Goal: Task Accomplishment & Management: Use online tool/utility

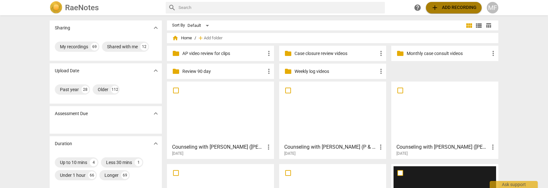
click at [451, 9] on span "add Add recording" at bounding box center [453, 8] width 45 height 8
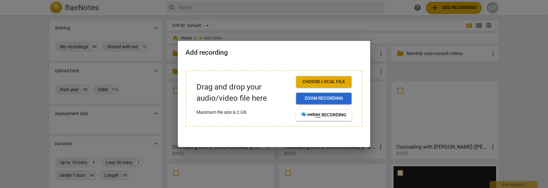
click at [336, 96] on span "Zoom recording" at bounding box center [323, 98] width 45 height 6
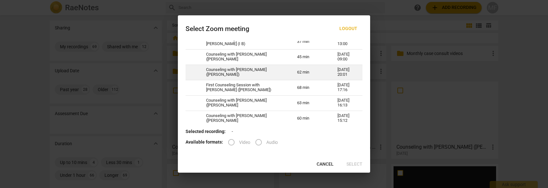
scroll to position [466, 0]
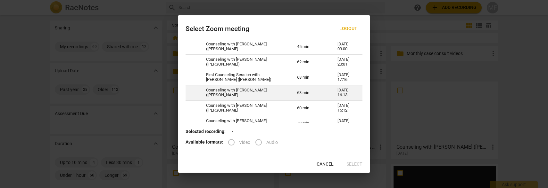
click at [234, 88] on td "Counseling with [PERSON_NAME] ([PERSON_NAME]" at bounding box center [243, 92] width 91 height 15
radio input "true"
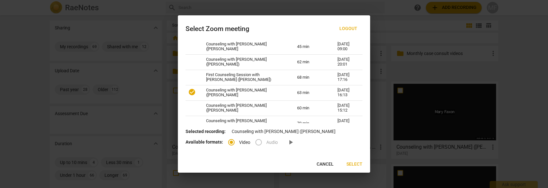
click at [356, 164] on span "Select" at bounding box center [354, 164] width 16 height 6
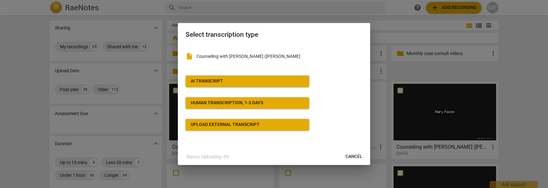
click at [256, 86] on button "AI Transcript" at bounding box center [247, 82] width 124 height 12
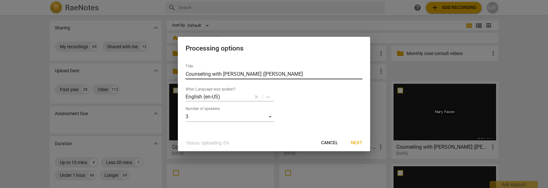
click at [254, 74] on input "Counseling with [PERSON_NAME] ([PERSON_NAME]" at bounding box center [273, 74] width 177 height 10
type input "Counseling with [PERSON_NAME] ([PERSON_NAME] & [PERSON_NAME])"
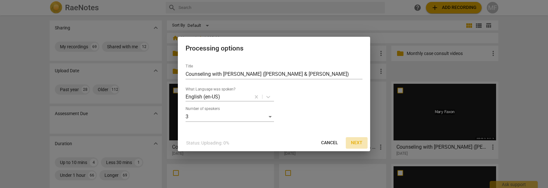
click at [356, 143] on span "Next" at bounding box center [357, 143] width 12 height 6
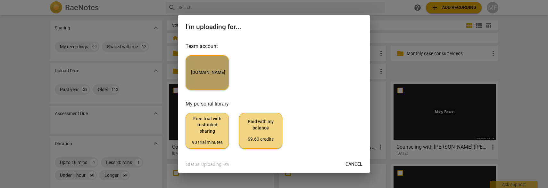
click at [221, 79] on button "[DOMAIN_NAME]" at bounding box center [206, 72] width 43 height 35
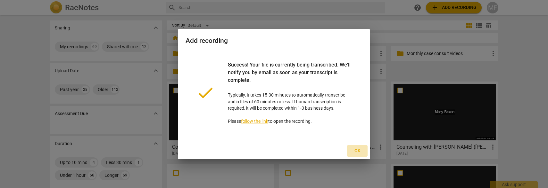
click at [360, 153] on span "Ok" at bounding box center [357, 151] width 10 height 6
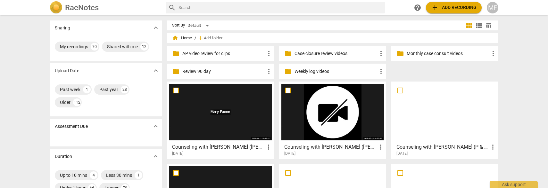
click at [233, 143] on div "Counseling with [PERSON_NAME] ([PERSON_NAME] & [PERSON_NAME]) more_vert [DATE]" at bounding box center [220, 149] width 103 height 16
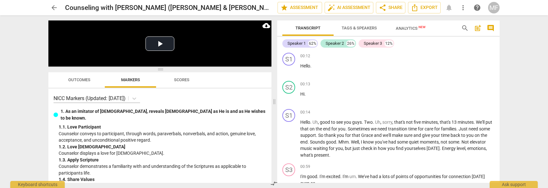
click at [374, 28] on span "Tags & Speakers" at bounding box center [358, 28] width 35 height 5
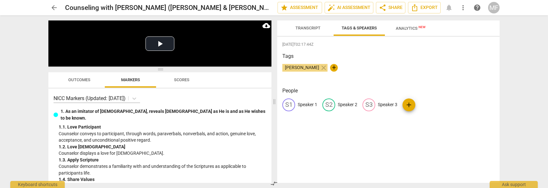
click at [305, 106] on p "Speaker 1" at bounding box center [308, 105] width 20 height 7
type input "T"
click at [307, 29] on span "Transcript" at bounding box center [307, 28] width 25 height 5
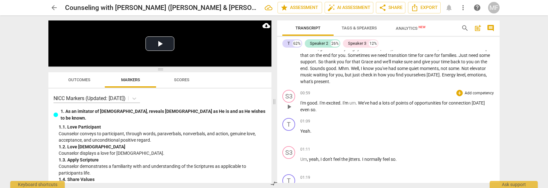
scroll to position [116, 0]
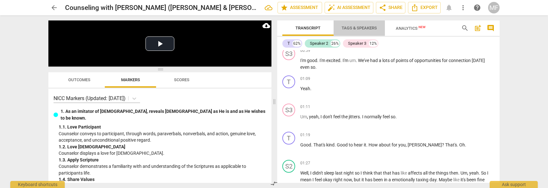
click at [368, 28] on span "Tags & Speakers" at bounding box center [358, 28] width 35 height 5
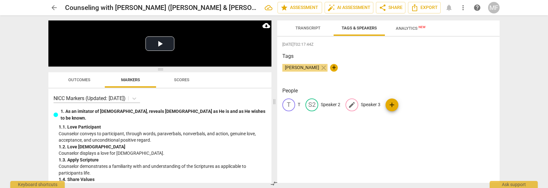
click at [375, 102] on p "Speaker 3" at bounding box center [371, 105] width 20 height 7
type input "S"
click at [336, 106] on p "Speaker 2" at bounding box center [331, 105] width 20 height 7
type input "TI"
click at [317, 29] on span "Transcript" at bounding box center [307, 28] width 25 height 5
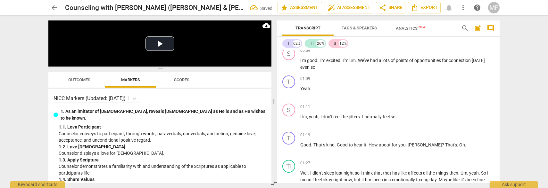
click at [333, 46] on div "S" at bounding box center [334, 43] width 3 height 6
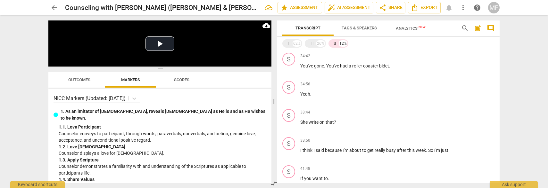
scroll to position [821, 0]
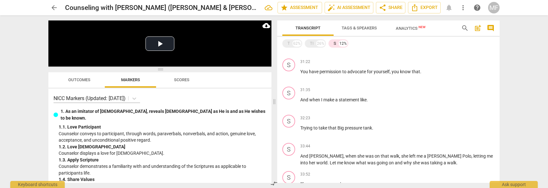
click at [359, 29] on span "Tags & Speakers" at bounding box center [358, 28] width 35 height 5
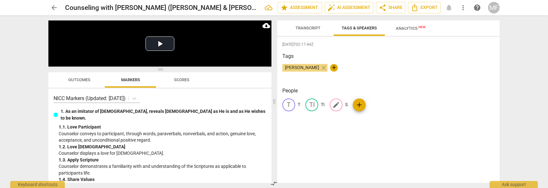
click at [347, 105] on p "S" at bounding box center [346, 105] width 3 height 7
type input "TI"
click at [324, 102] on p "TI" at bounding box center [323, 105] width 4 height 7
type input "S"
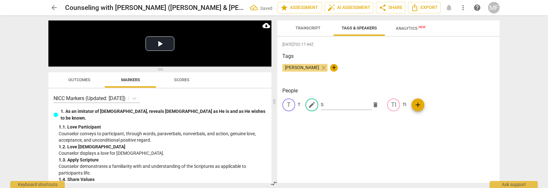
click at [388, 145] on div "[DATE]T02:17:44Z Tags [PERSON_NAME] close + People T T edit S delete TI TI add" at bounding box center [388, 110] width 222 height 146
click at [316, 28] on span "Transcript" at bounding box center [307, 28] width 25 height 5
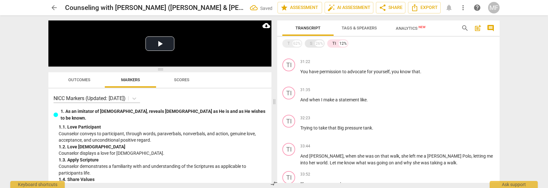
click at [311, 40] on div "S" at bounding box center [311, 43] width 3 height 6
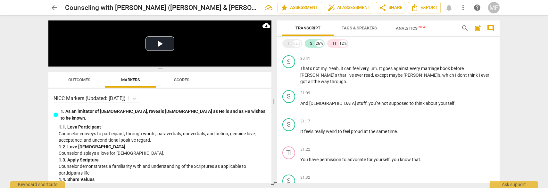
scroll to position [2014, 0]
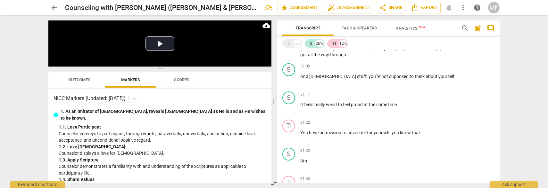
click at [332, 47] on div "TI 12%" at bounding box center [337, 43] width 21 height 8
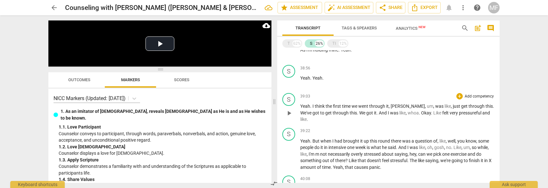
scroll to position [1510, 0]
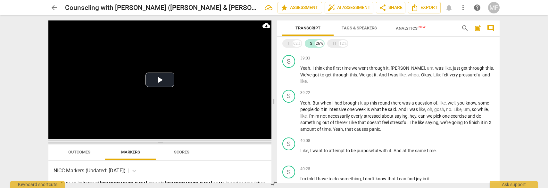
drag, startPoint x: 161, startPoint y: 70, endPoint x: 165, endPoint y: 143, distance: 72.5
click at [165, 143] on span at bounding box center [159, 142] width 223 height 4
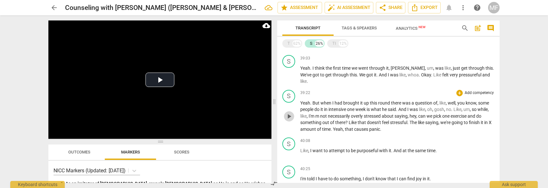
click at [292, 113] on span "play_arrow" at bounding box center [289, 117] width 8 height 8
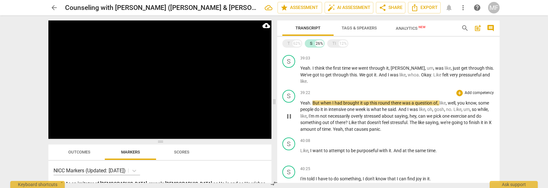
click at [292, 113] on span "pause" at bounding box center [289, 117] width 8 height 8
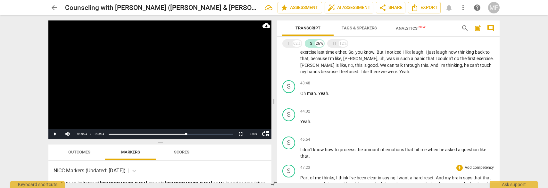
scroll to position [1714, 0]
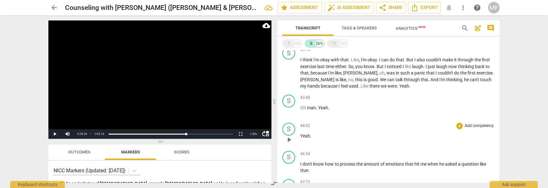
click at [290, 136] on span "play_arrow" at bounding box center [289, 140] width 8 height 8
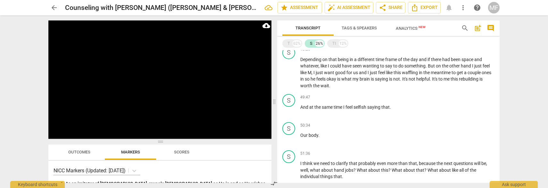
scroll to position [1947, 0]
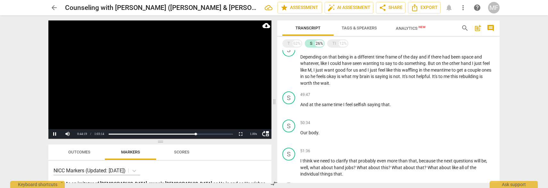
click at [206, 93] on video at bounding box center [159, 79] width 223 height 119
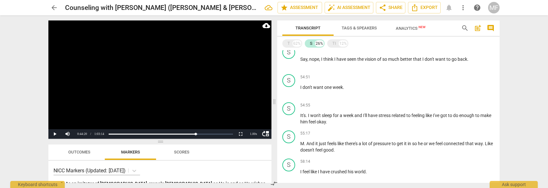
scroll to position [2096, 0]
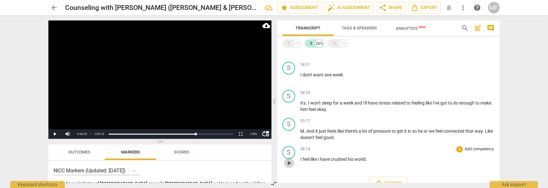
click at [288, 160] on span "play_arrow" at bounding box center [289, 164] width 8 height 8
click at [289, 43] on div "T" at bounding box center [288, 43] width 3 height 6
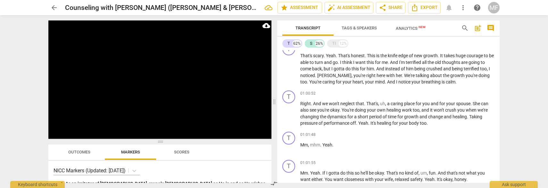
scroll to position [6239, 0]
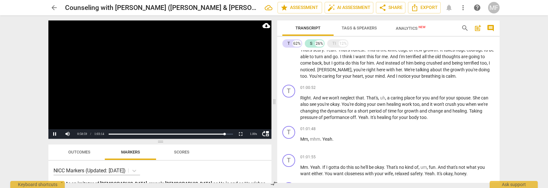
click at [196, 91] on video at bounding box center [159, 79] width 223 height 119
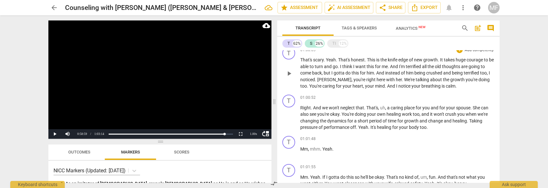
scroll to position [6278, 0]
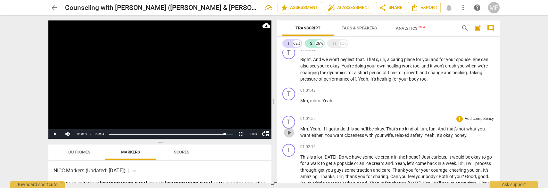
click at [289, 129] on span "play_arrow" at bounding box center [289, 133] width 8 height 8
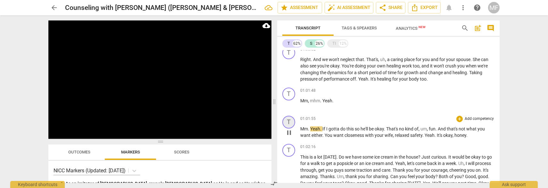
scroll to position [6220, 0]
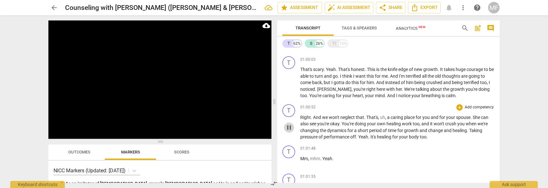
click at [291, 124] on span "pause" at bounding box center [289, 128] width 8 height 8
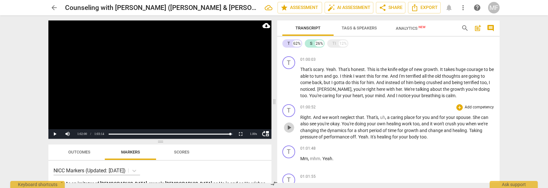
click at [291, 124] on span "play_arrow" at bounding box center [289, 128] width 8 height 8
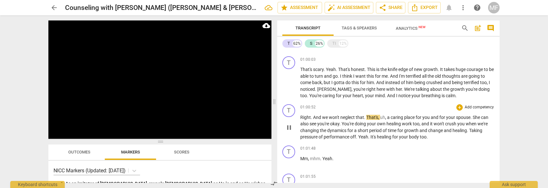
click at [291, 124] on span "pause" at bounding box center [289, 128] width 8 height 8
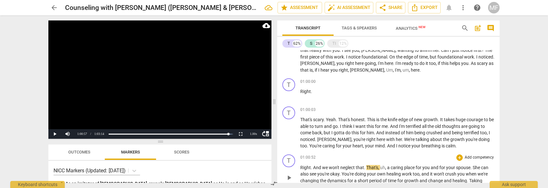
scroll to position [6132, 0]
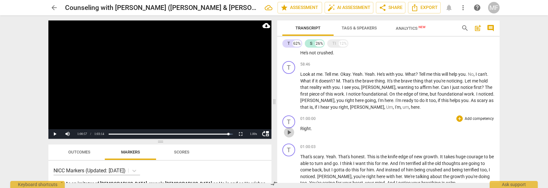
click at [292, 129] on span "play_arrow" at bounding box center [289, 133] width 8 height 8
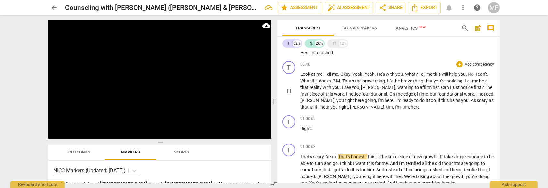
click at [288, 87] on span "pause" at bounding box center [289, 91] width 8 height 8
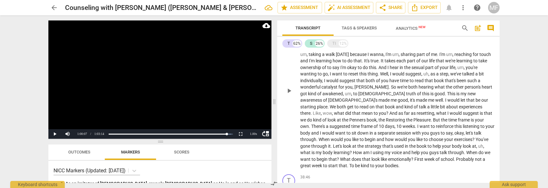
scroll to position [3861, 0]
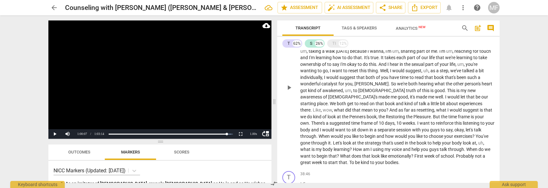
click at [447, 88] on span "This" at bounding box center [451, 90] width 9 height 5
click at [166, 85] on video at bounding box center [159, 79] width 223 height 119
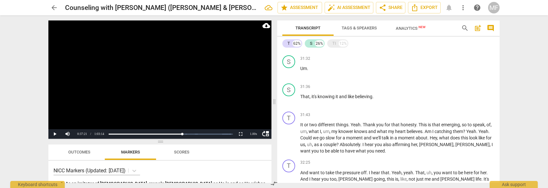
scroll to position [3308, 0]
click at [335, 44] on div "TI 12%" at bounding box center [337, 43] width 21 height 8
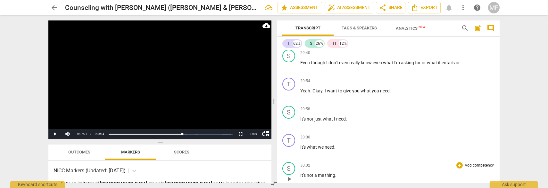
scroll to position [3665, 0]
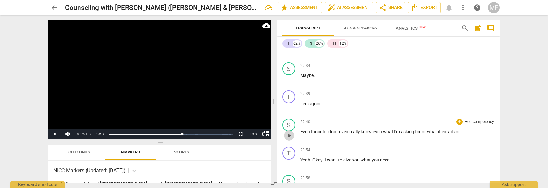
click at [293, 134] on span "play_arrow" at bounding box center [289, 136] width 10 height 8
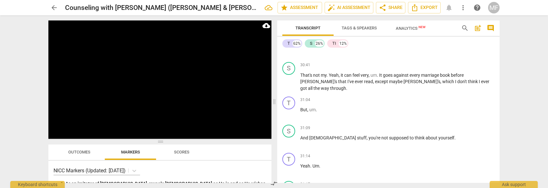
scroll to position [3956, 0]
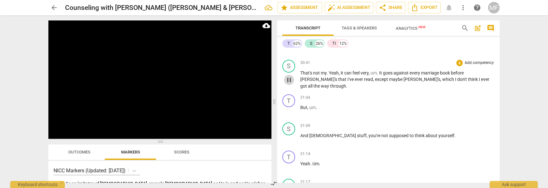
click at [288, 76] on span "pause" at bounding box center [289, 80] width 8 height 8
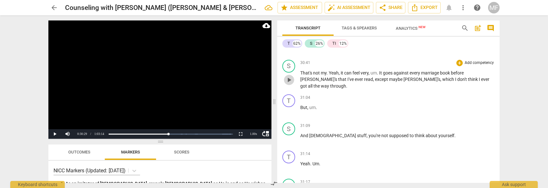
click at [288, 76] on span "play_arrow" at bounding box center [289, 80] width 8 height 8
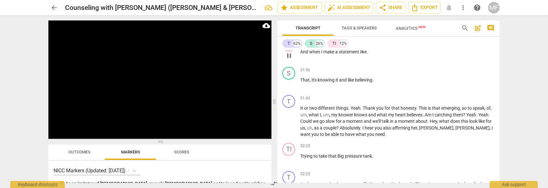
scroll to position [4218, 0]
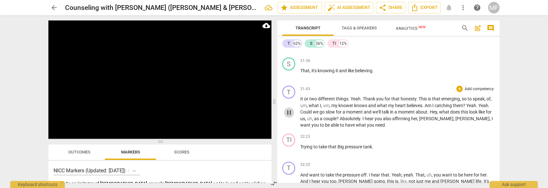
click at [292, 109] on span "pause" at bounding box center [289, 113] width 8 height 8
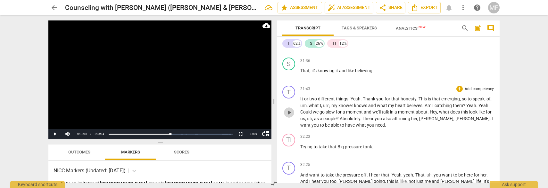
click at [292, 109] on span "play_arrow" at bounding box center [289, 113] width 8 height 8
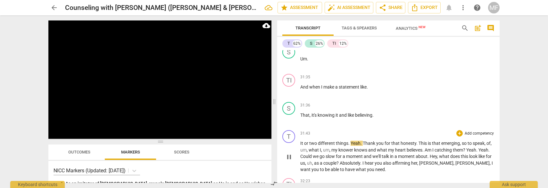
scroll to position [4160, 0]
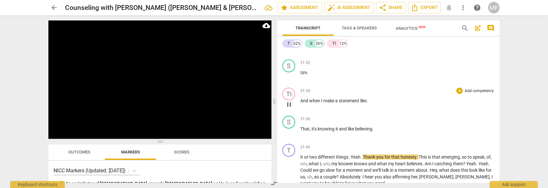
click at [292, 101] on span "pause" at bounding box center [289, 105] width 8 height 8
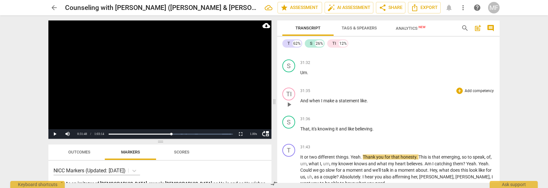
click at [291, 101] on span "play_arrow" at bounding box center [289, 105] width 8 height 8
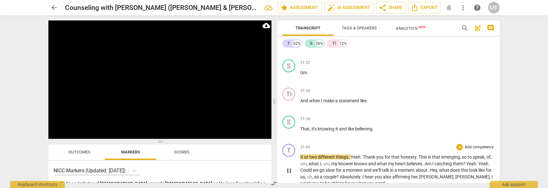
scroll to position [4189, 0]
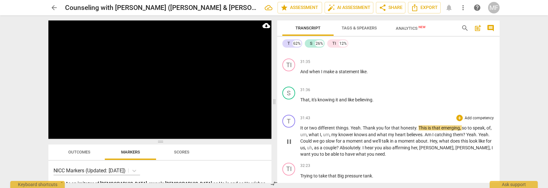
click at [350, 126] on span "Yeah" at bounding box center [355, 128] width 10 height 5
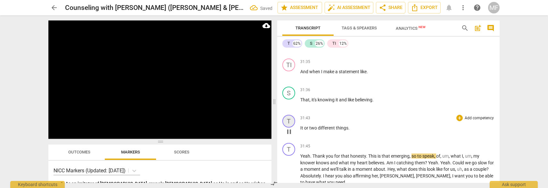
click at [291, 115] on div "T" at bounding box center [288, 121] width 13 height 13
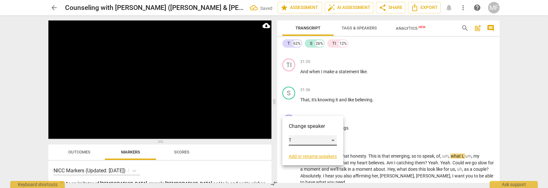
click at [334, 142] on div "T" at bounding box center [313, 140] width 48 height 10
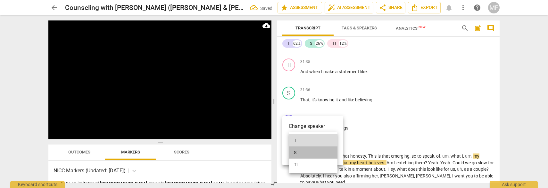
click at [324, 150] on li "S" at bounding box center [313, 153] width 49 height 12
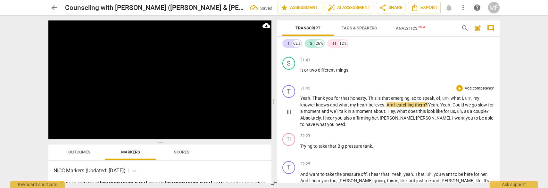
scroll to position [4276, 0]
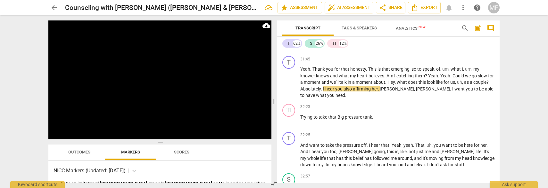
click at [156, 90] on video at bounding box center [159, 79] width 223 height 119
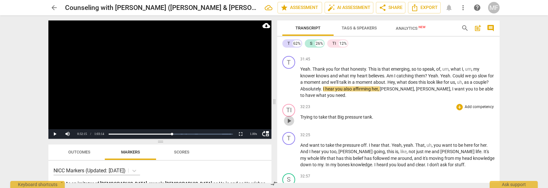
click at [290, 117] on span "play_arrow" at bounding box center [289, 121] width 8 height 8
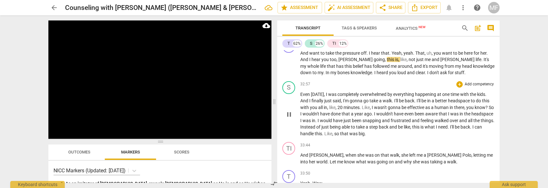
scroll to position [4364, 0]
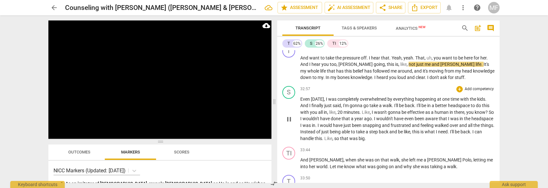
click at [293, 116] on span "pause" at bounding box center [289, 120] width 10 height 8
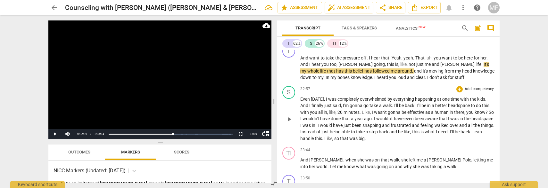
click at [293, 116] on span "play_arrow" at bounding box center [289, 120] width 10 height 8
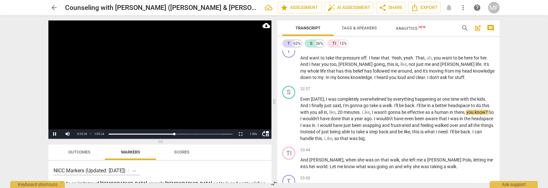
click at [176, 88] on video at bounding box center [159, 79] width 223 height 119
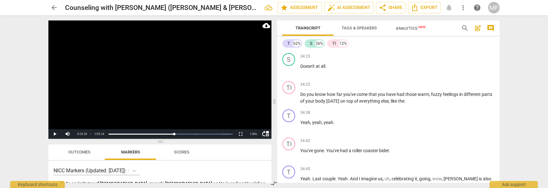
scroll to position [4772, 0]
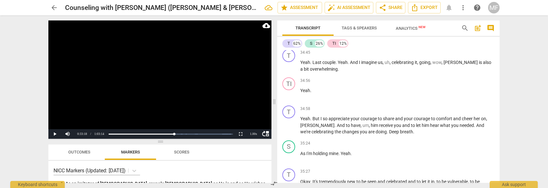
click at [328, 43] on div "TI 12%" at bounding box center [337, 43] width 21 height 8
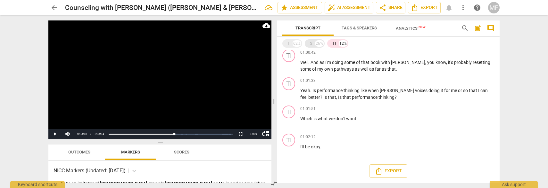
scroll to position [1009, 0]
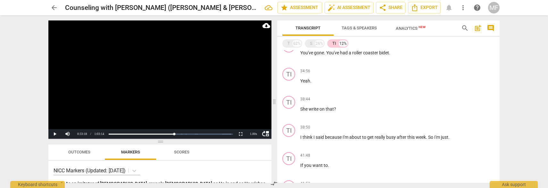
click at [334, 45] on div "TI" at bounding box center [334, 43] width 4 height 6
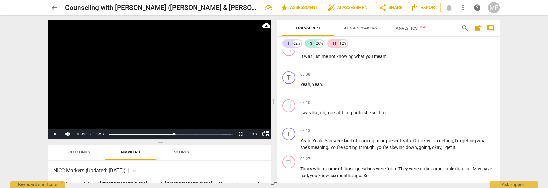
scroll to position [4772, 0]
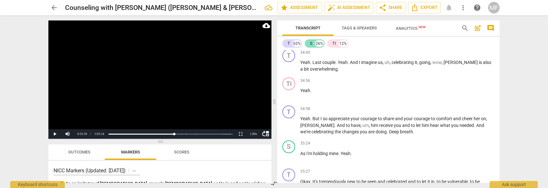
click at [308, 45] on div "S 26%" at bounding box center [315, 43] width 20 height 8
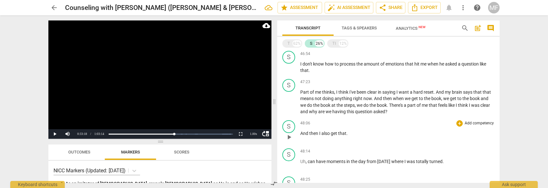
scroll to position [1813, 0]
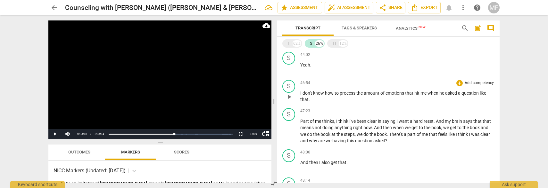
click at [290, 93] on span "play_arrow" at bounding box center [289, 97] width 8 height 8
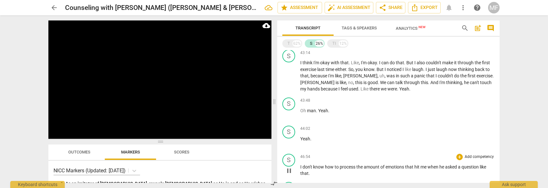
scroll to position [1726, 0]
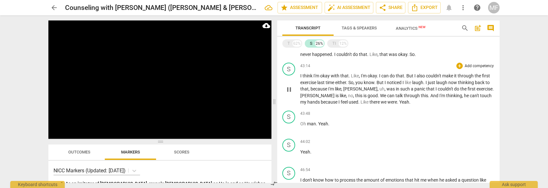
click at [291, 86] on span "pause" at bounding box center [289, 90] width 8 height 8
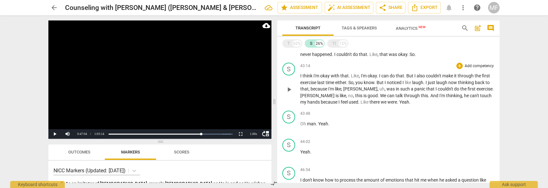
click at [291, 86] on span "play_arrow" at bounding box center [289, 90] width 8 height 8
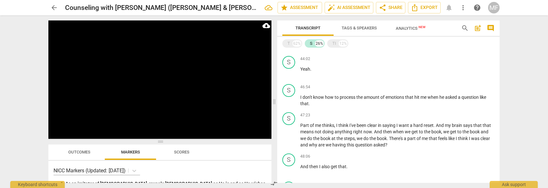
scroll to position [1842, 0]
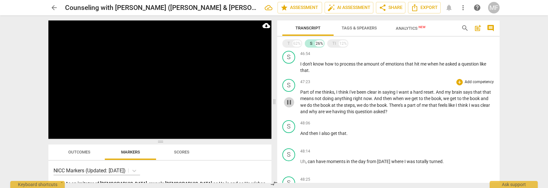
click at [288, 99] on span "pause" at bounding box center [289, 103] width 8 height 8
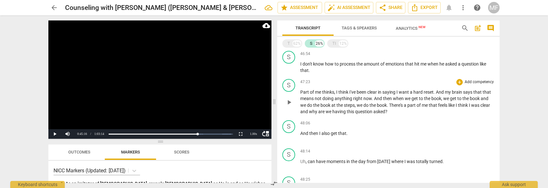
click at [288, 99] on span "play_arrow" at bounding box center [289, 103] width 8 height 8
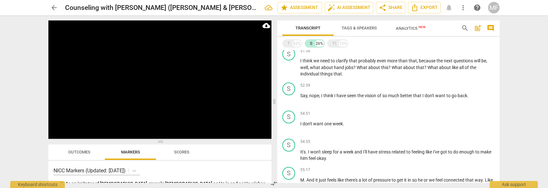
scroll to position [1987, 0]
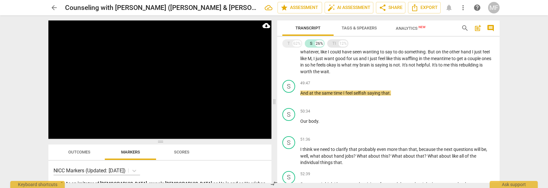
click at [332, 43] on div "TI" at bounding box center [334, 43] width 4 height 6
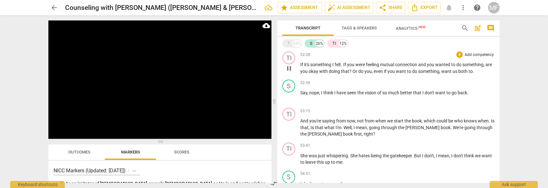
scroll to position [3603, 0]
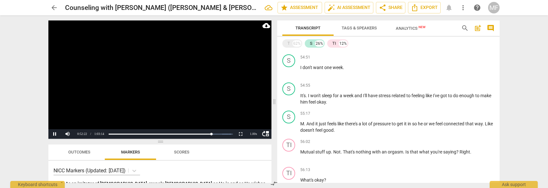
click at [204, 77] on video at bounding box center [159, 79] width 223 height 119
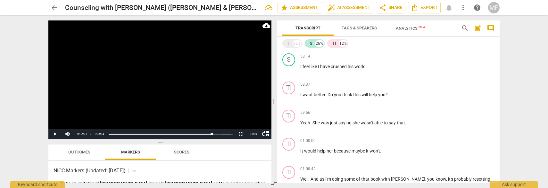
scroll to position [3836, 0]
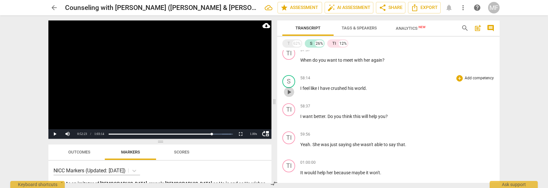
click at [286, 88] on span "play_arrow" at bounding box center [289, 92] width 8 height 8
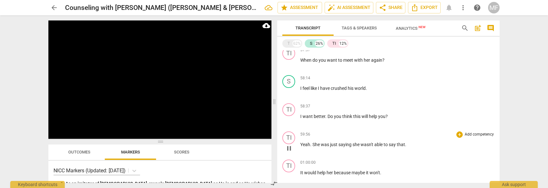
scroll to position [3748, 0]
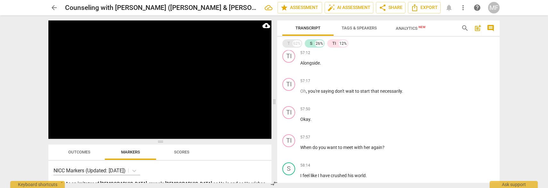
click at [285, 46] on div "T 62%" at bounding box center [292, 43] width 20 height 8
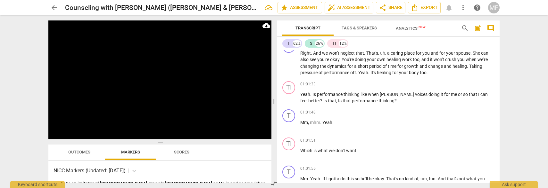
scroll to position [7824, 0]
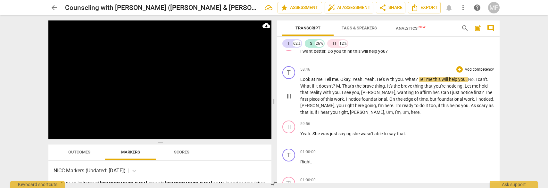
click at [405, 77] on span "." at bounding box center [404, 79] width 2 height 5
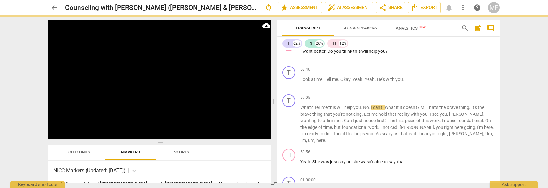
scroll to position [7845, 0]
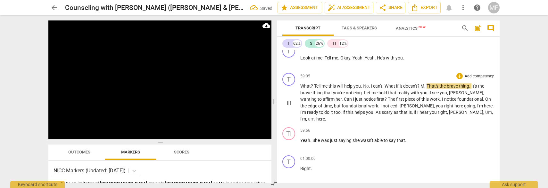
click at [315, 84] on span "Tell" at bounding box center [317, 86] width 7 height 5
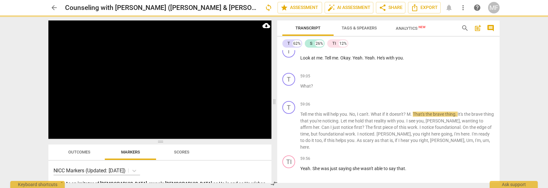
scroll to position [7873, 0]
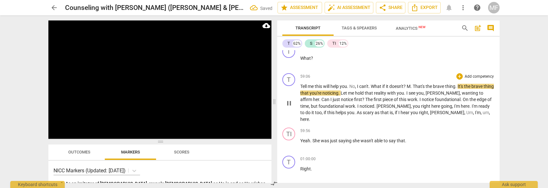
click at [352, 84] on span "No" at bounding box center [352, 86] width 6 height 5
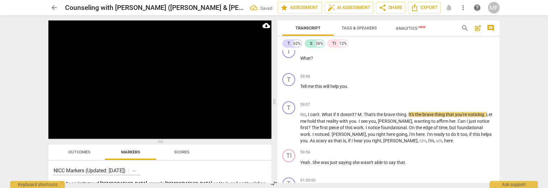
scroll to position [7901, 0]
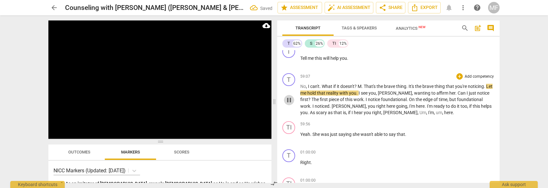
click at [288, 96] on span "pause" at bounding box center [289, 100] width 8 height 8
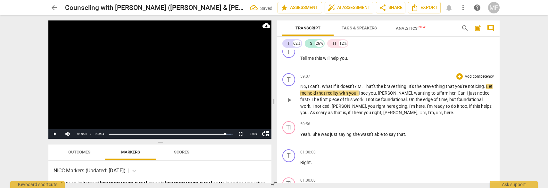
click at [322, 84] on span "What" at bounding box center [328, 86] width 12 height 5
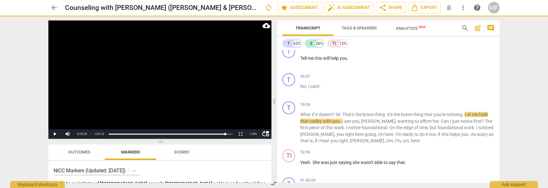
scroll to position [7930, 0]
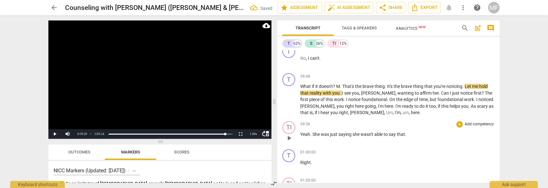
click at [357, 119] on div "TI play_arrow pause 59:56 + Add competency keyboard_arrow_right Yeah . She was …" at bounding box center [388, 133] width 222 height 28
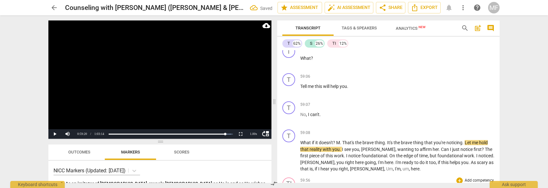
scroll to position [7871, 0]
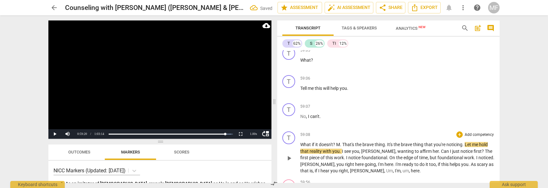
click at [336, 142] on span "?" at bounding box center [334, 144] width 3 height 5
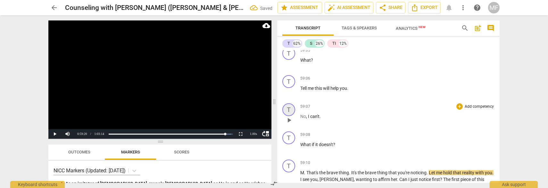
click at [289, 103] on div "T" at bounding box center [288, 109] width 13 height 13
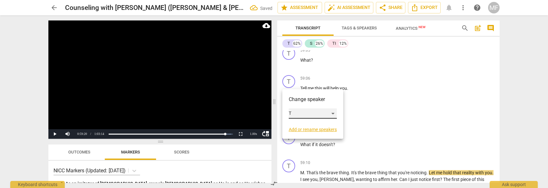
click at [335, 113] on div "T" at bounding box center [313, 114] width 48 height 10
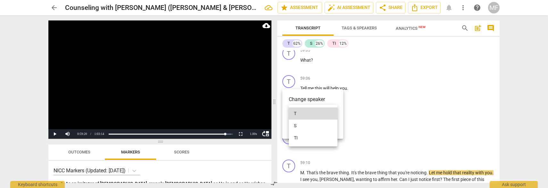
click at [330, 130] on li "S" at bounding box center [313, 126] width 49 height 12
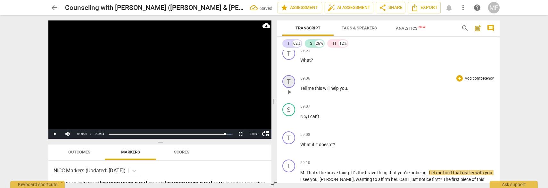
click at [292, 75] on div "T" at bounding box center [288, 81] width 13 height 13
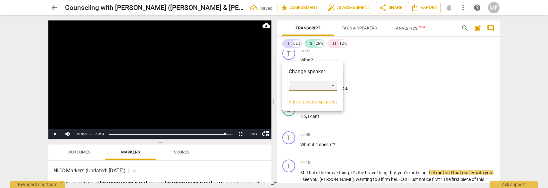
click at [331, 88] on div "T" at bounding box center [313, 86] width 48 height 10
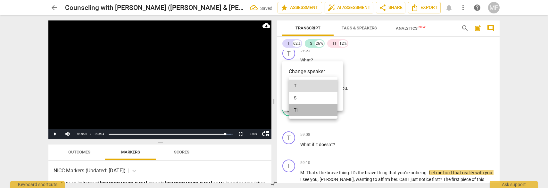
click at [320, 113] on li "TI" at bounding box center [313, 110] width 49 height 12
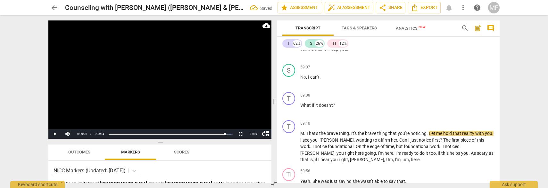
scroll to position [7901, 0]
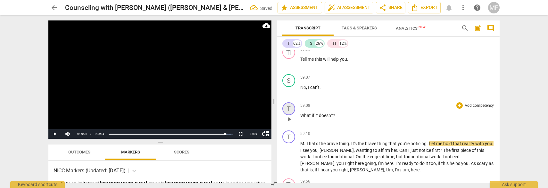
click at [289, 102] on div "T" at bounding box center [288, 108] width 13 height 13
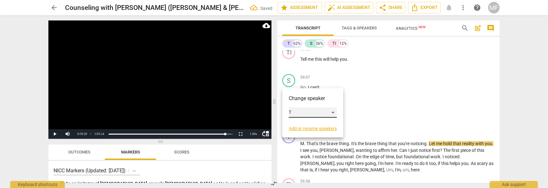
click at [333, 112] on div "T" at bounding box center [313, 113] width 48 height 10
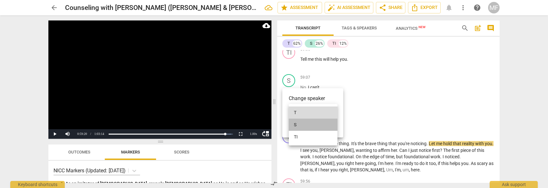
click at [324, 128] on li "S" at bounding box center [313, 125] width 49 height 12
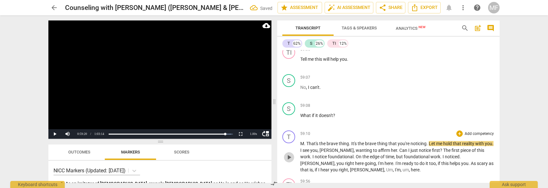
click at [293, 154] on span "play_arrow" at bounding box center [289, 158] width 10 height 8
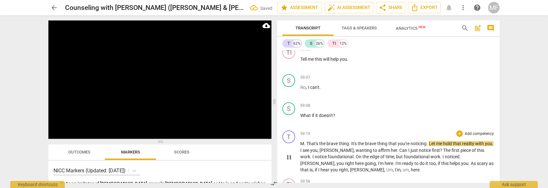
click at [290, 154] on span "pause" at bounding box center [289, 158] width 8 height 8
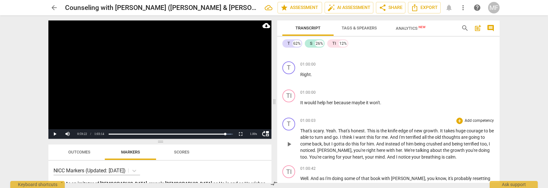
scroll to position [8075, 0]
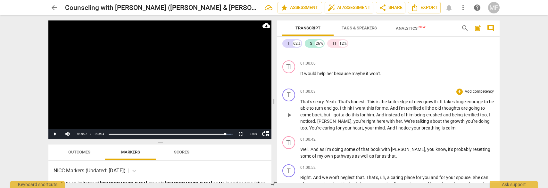
click at [285, 111] on span "play_arrow" at bounding box center [289, 115] width 8 height 8
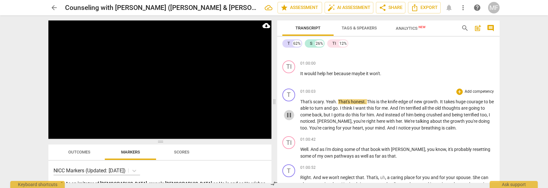
click at [290, 111] on span "pause" at bounding box center [289, 115] width 8 height 8
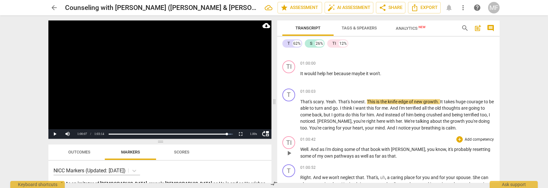
scroll to position [8104, 0]
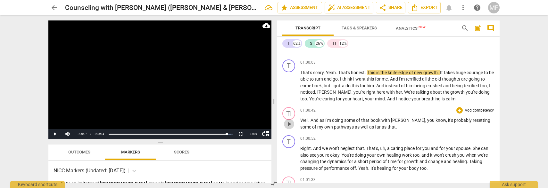
click at [292, 120] on span "play_arrow" at bounding box center [289, 124] width 8 height 8
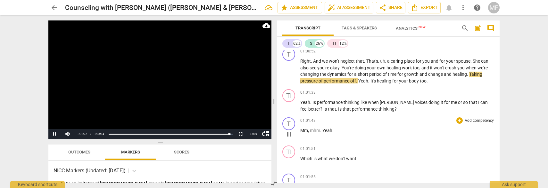
scroll to position [8250, 0]
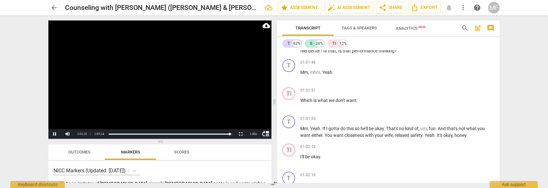
click at [200, 93] on video at bounding box center [159, 79] width 223 height 119
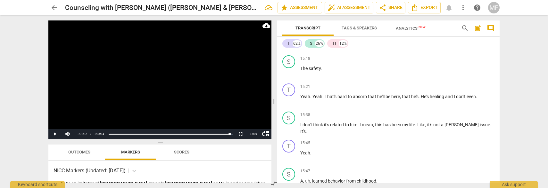
scroll to position [2223, 0]
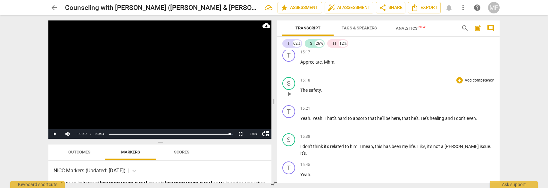
click at [288, 90] on span "play_arrow" at bounding box center [289, 94] width 8 height 8
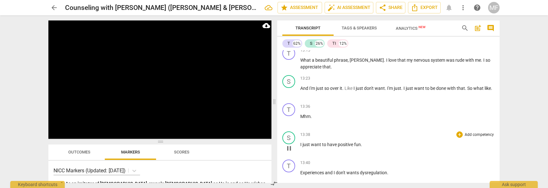
scroll to position [2310, 0]
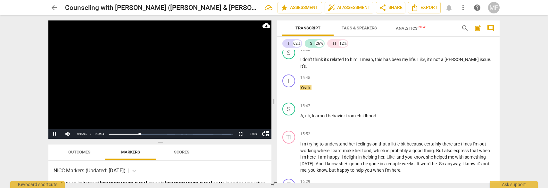
click at [160, 87] on video at bounding box center [159, 79] width 223 height 119
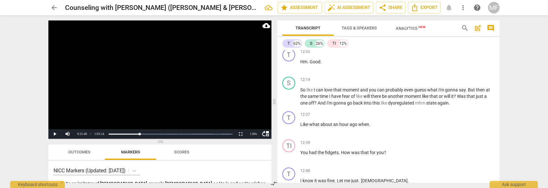
scroll to position [1640, 0]
click at [289, 93] on span "play_arrow" at bounding box center [289, 97] width 8 height 8
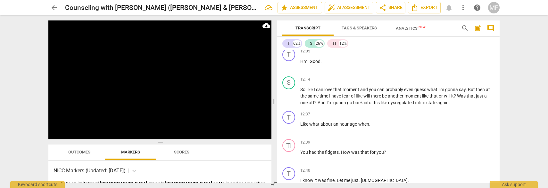
scroll to position [1791, 0]
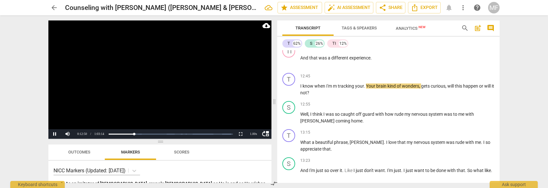
click at [209, 94] on video at bounding box center [159, 79] width 223 height 119
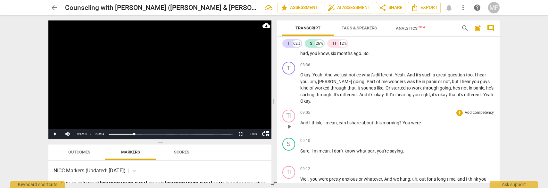
scroll to position [1121, 0]
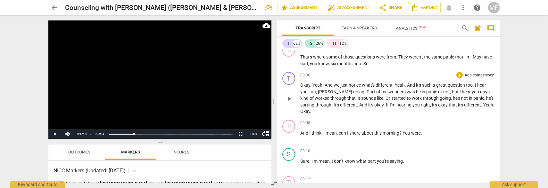
click at [288, 95] on span "play_arrow" at bounding box center [289, 99] width 8 height 8
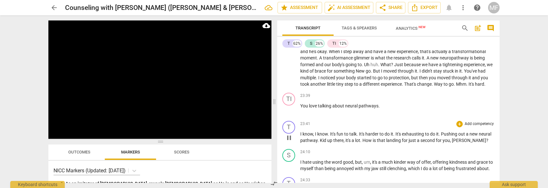
scroll to position [3189, 0]
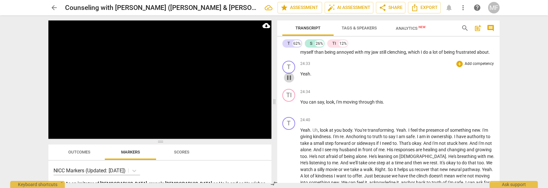
click at [291, 77] on span "pause" at bounding box center [289, 78] width 8 height 8
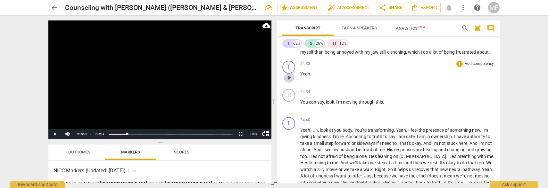
click at [291, 77] on span "play_arrow" at bounding box center [289, 78] width 8 height 8
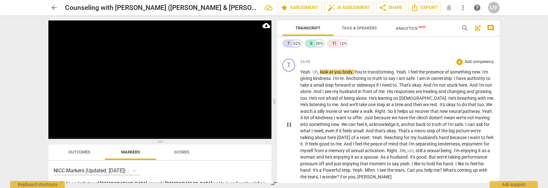
scroll to position [3305, 0]
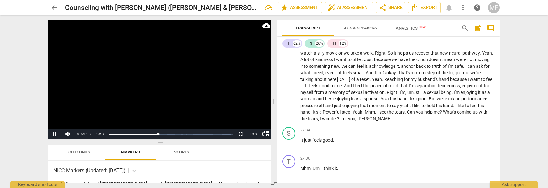
click at [163, 94] on video at bounding box center [159, 79] width 223 height 119
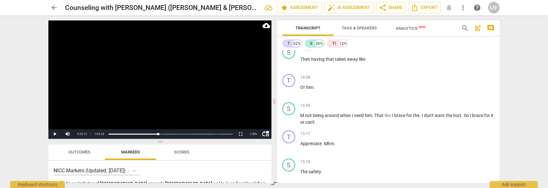
scroll to position [2140, 0]
